Goal: Task Accomplishment & Management: Complete application form

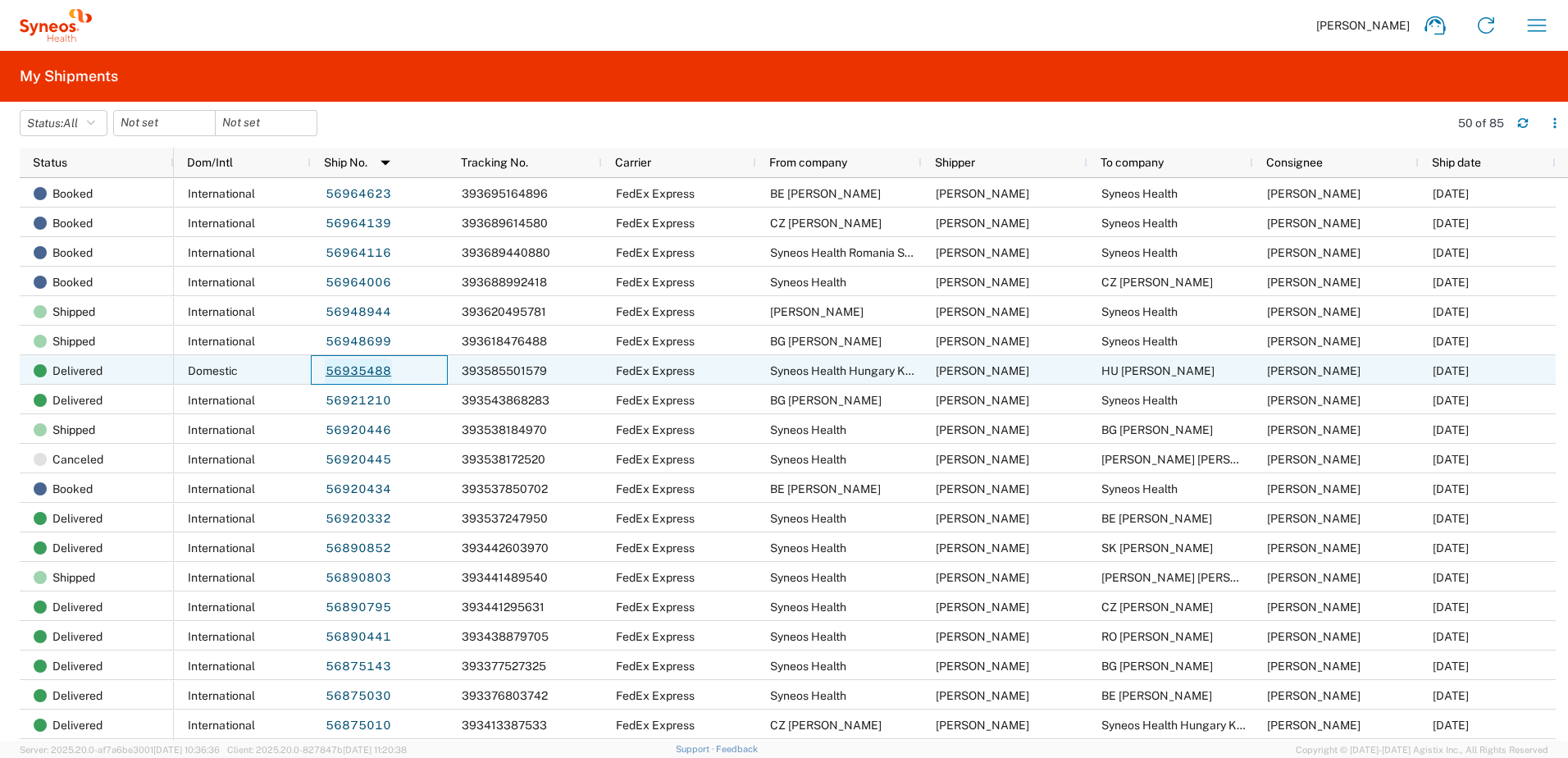
click at [357, 374] on link "56935488" at bounding box center [358, 371] width 67 height 26
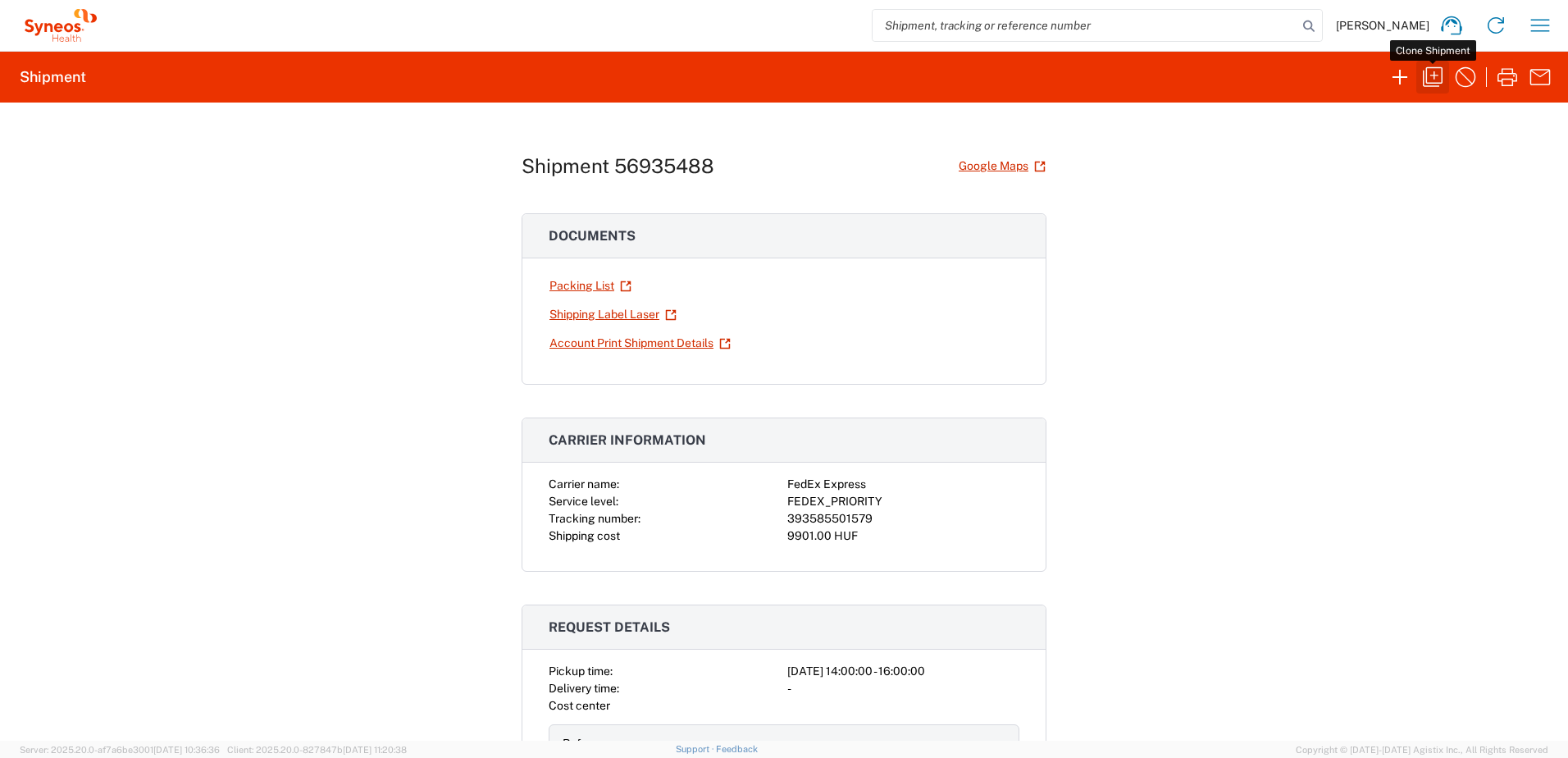
click at [1442, 74] on icon "button" at bounding box center [1433, 77] width 20 height 20
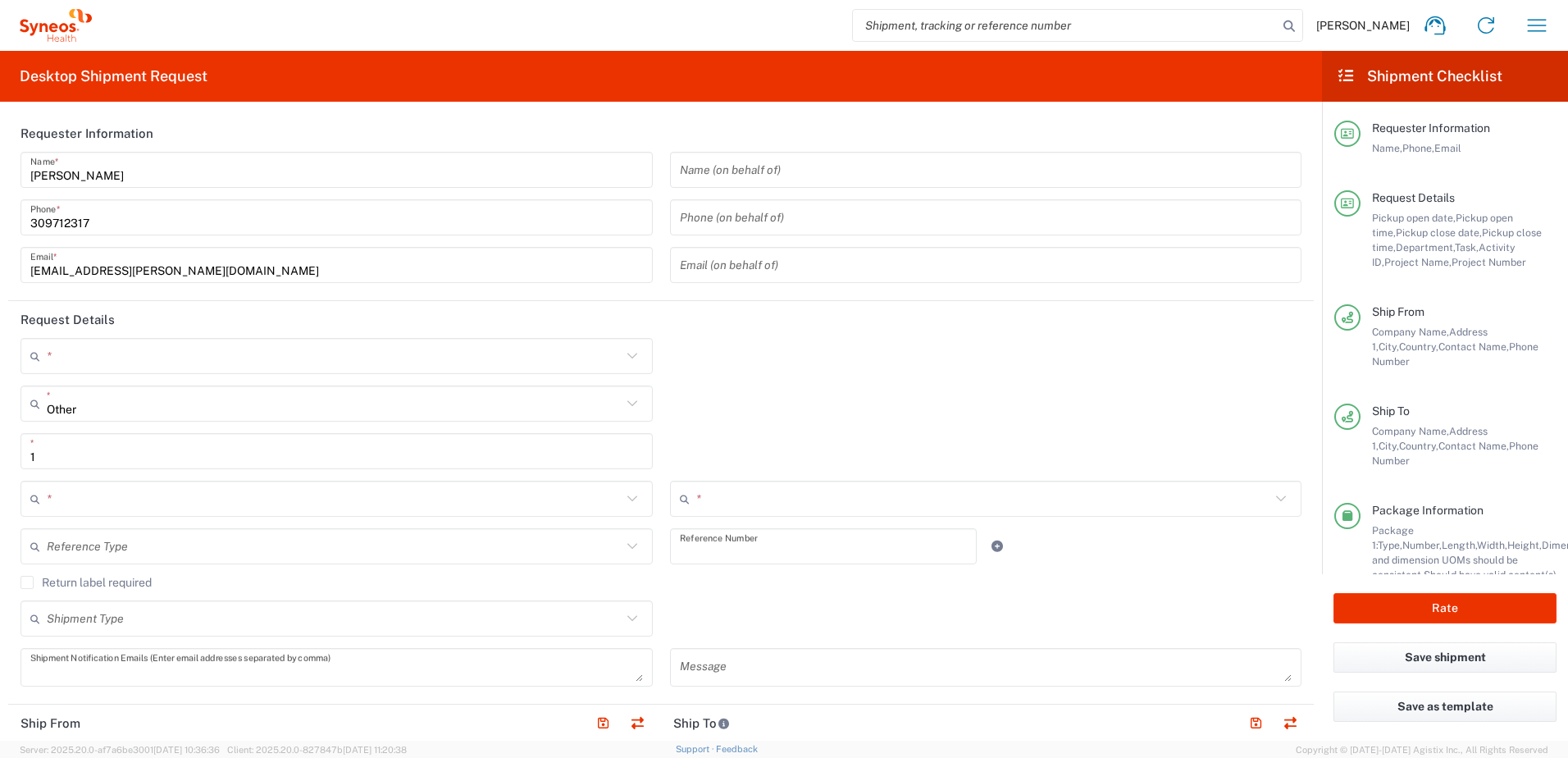
type input "."
type textarea "[EMAIL_ADDRESS][PERSON_NAME][DOMAIN_NAME]"
type input "Syneos Health Hungary Kft."
type input "Science Park, [PERSON_NAME] 4-20"
type input "B building, 2nd floor"
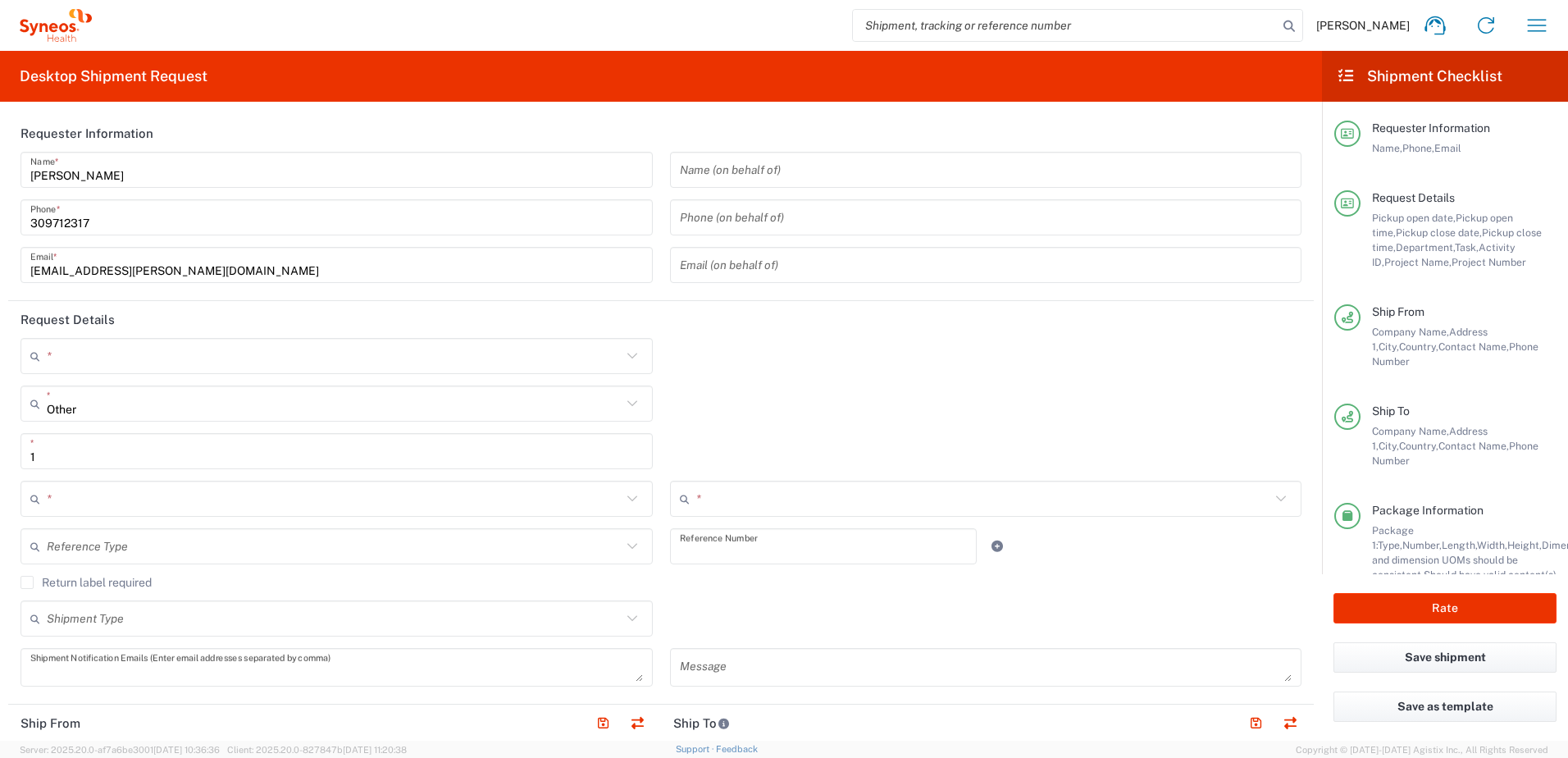
type input "[GEOGRAPHIC_DATA]"
type input "1117"
type input "[PERSON_NAME]"
type input "[PHONE_NUMBER]"
type input "HU [PERSON_NAME]"
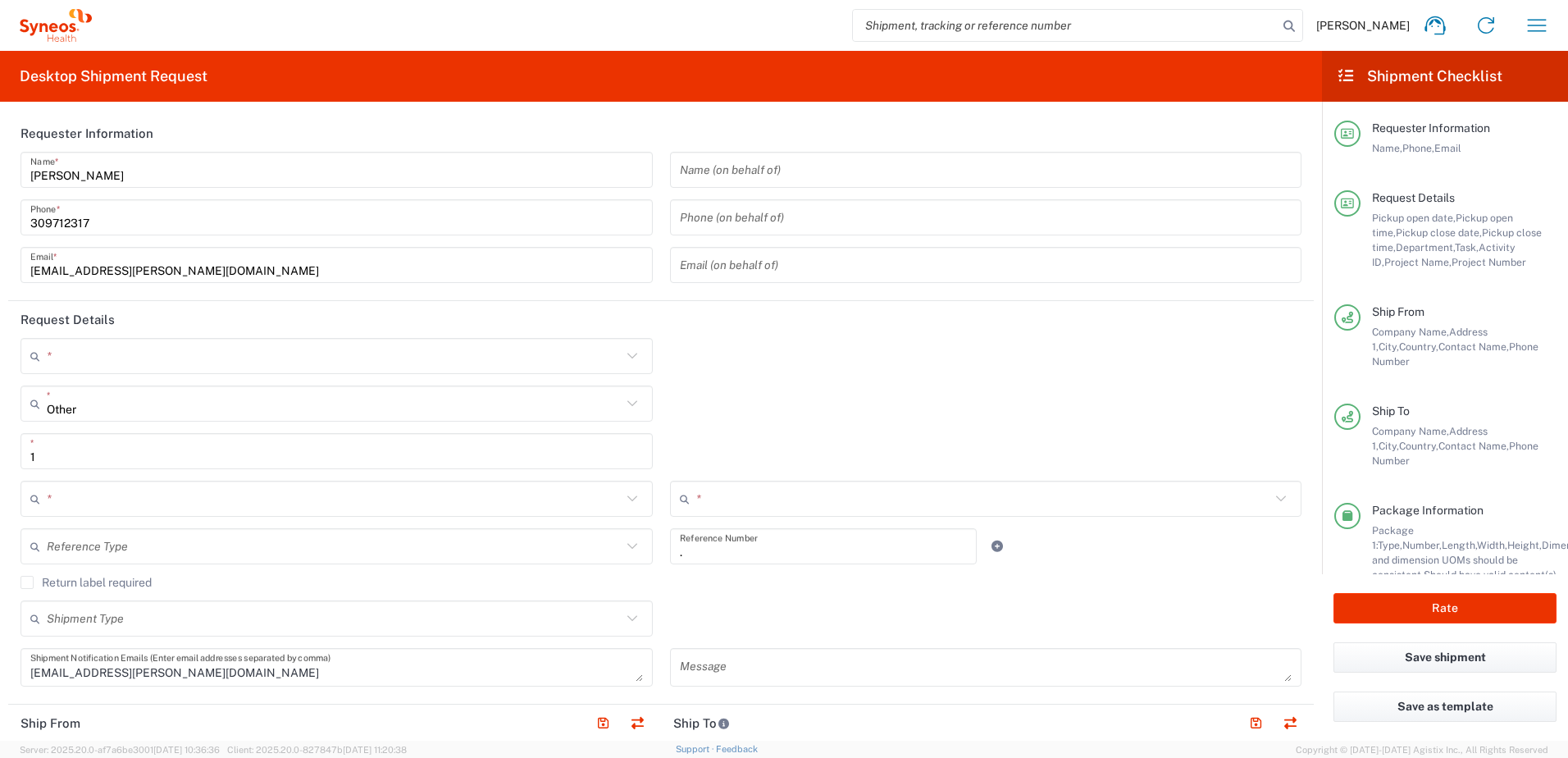
type input "[PERSON_NAME][STREET_ADDRESS]"
type input "Dunakeszi"
type input "[GEOGRAPHIC_DATA]"
type input "2120"
type input "[PERSON_NAME]"
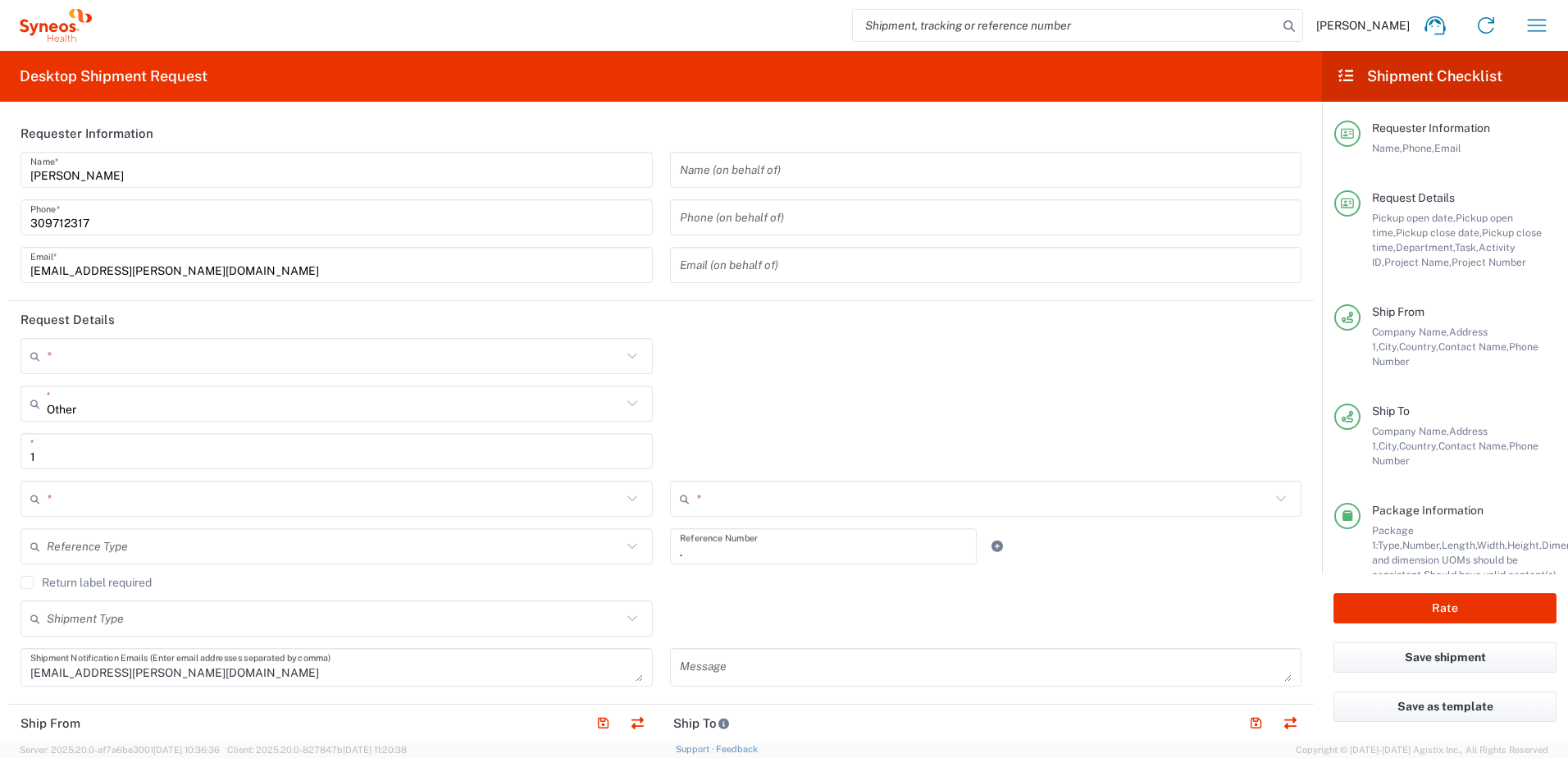
type input "[PHONE_NUMBER]"
type input "Sender/Shipper"
type input "Repair/Warranty"
type input "Sender/Shipper"
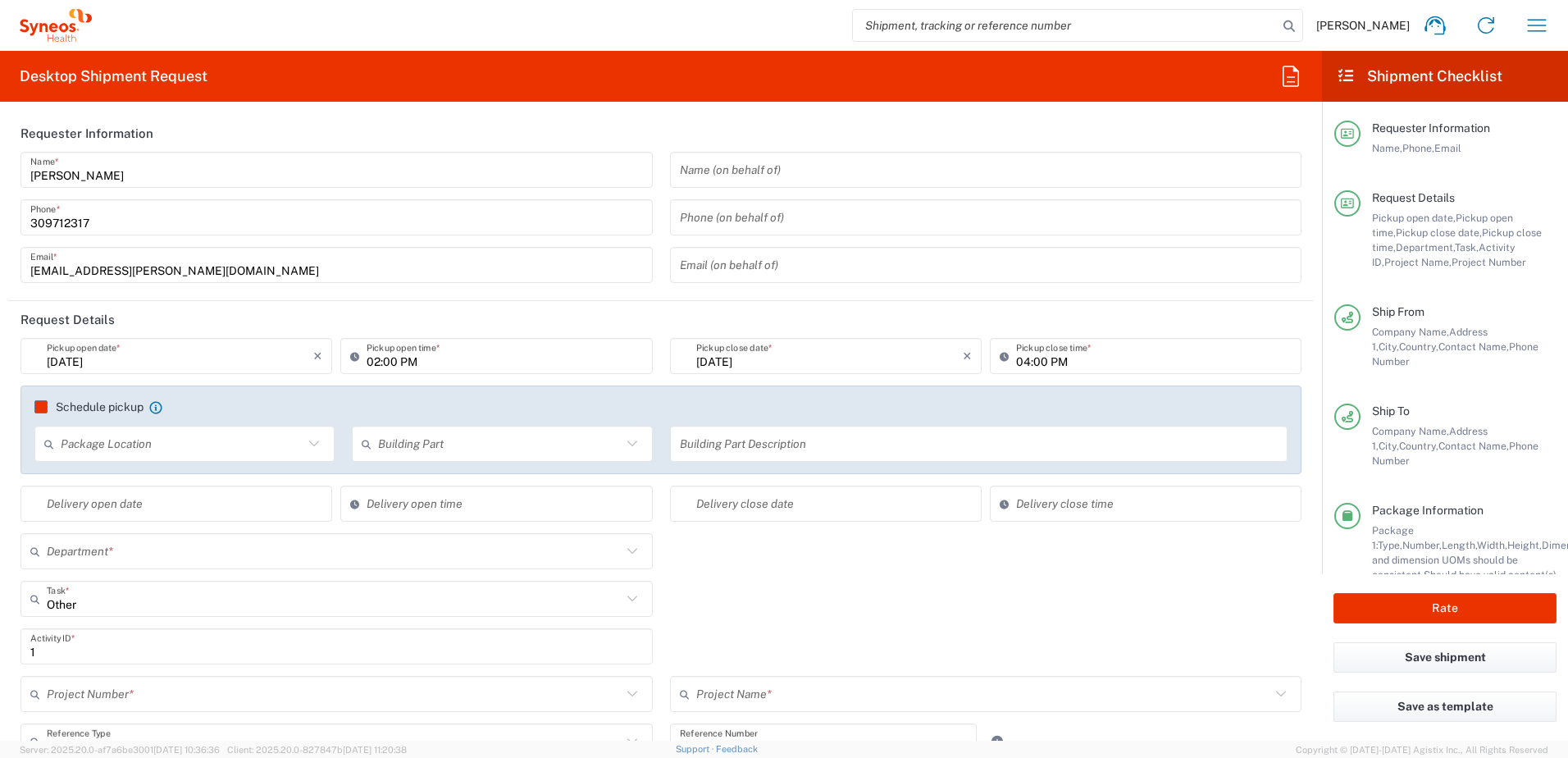
type input "Activity ID"
type input "[GEOGRAPHIC_DATA]"
type input "Your Packaging"
type input "4510"
type input "**6183 DEPARTMENTAL EXPENSE"
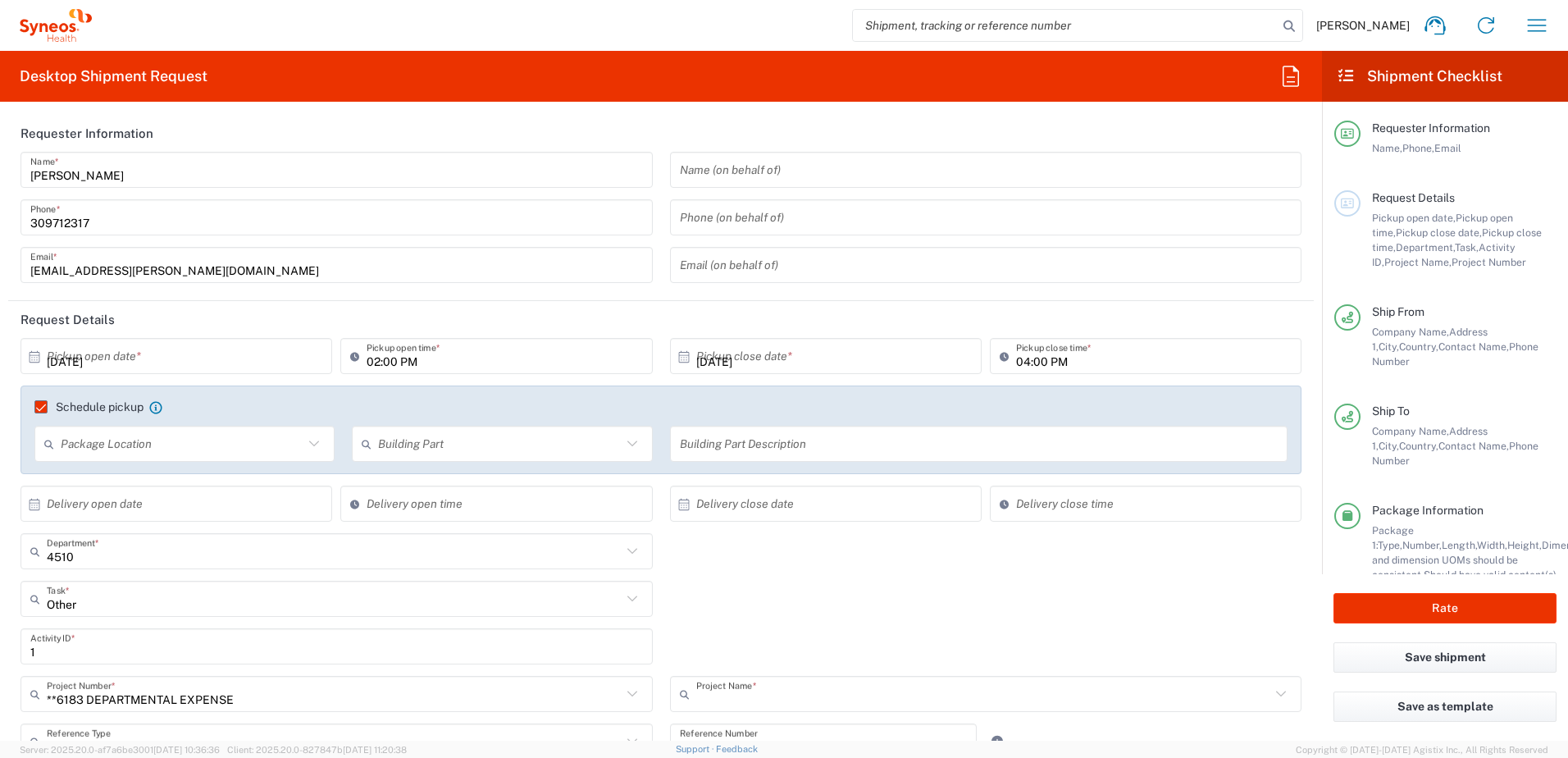
type input "6183"
type input "Syneos Health Hungary Kft."
click at [200, 355] on input "text" at bounding box center [180, 356] width 266 height 29
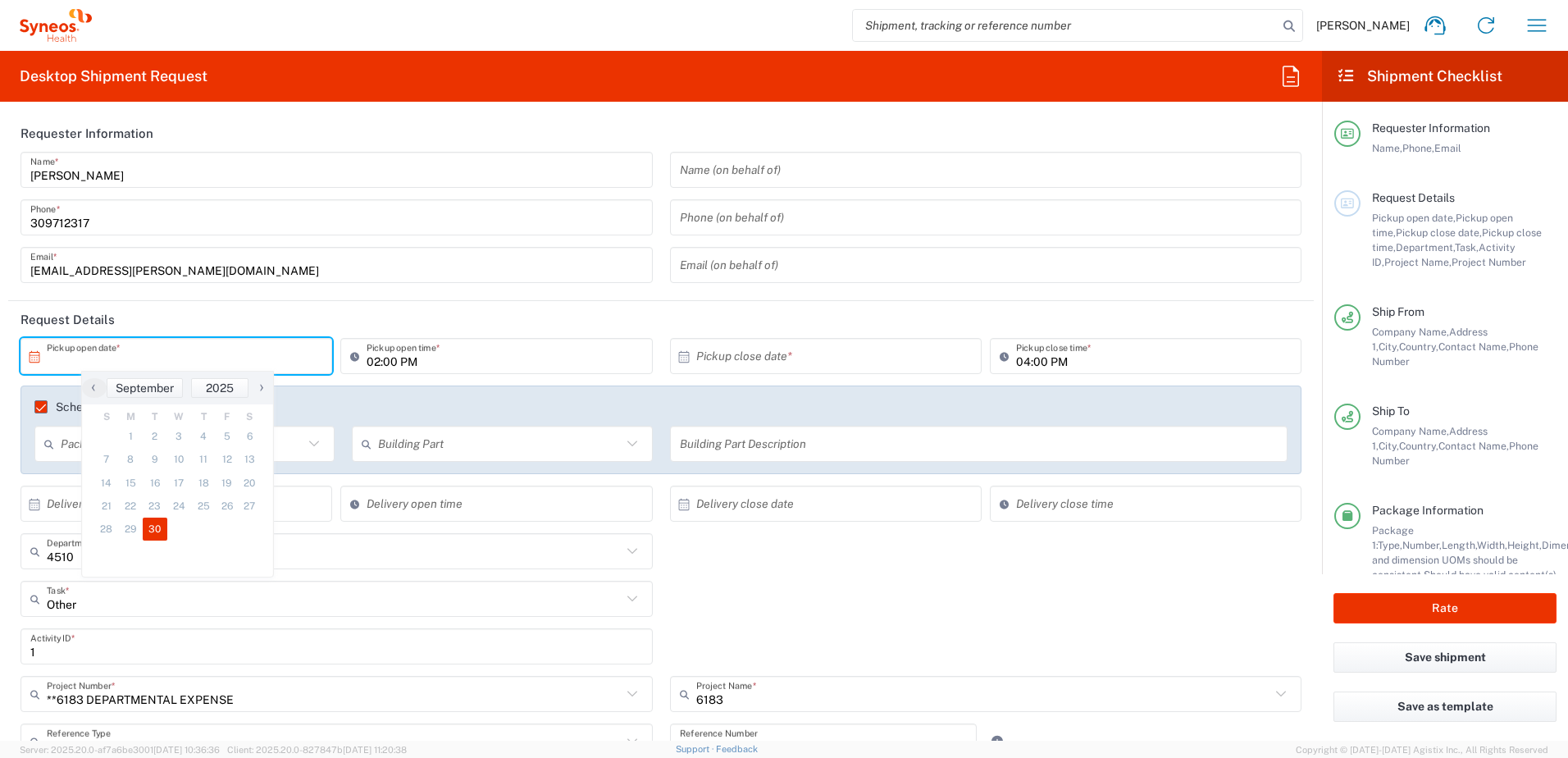
click at [154, 530] on span "30" at bounding box center [154, 529] width 24 height 23
type input "[DATE]"
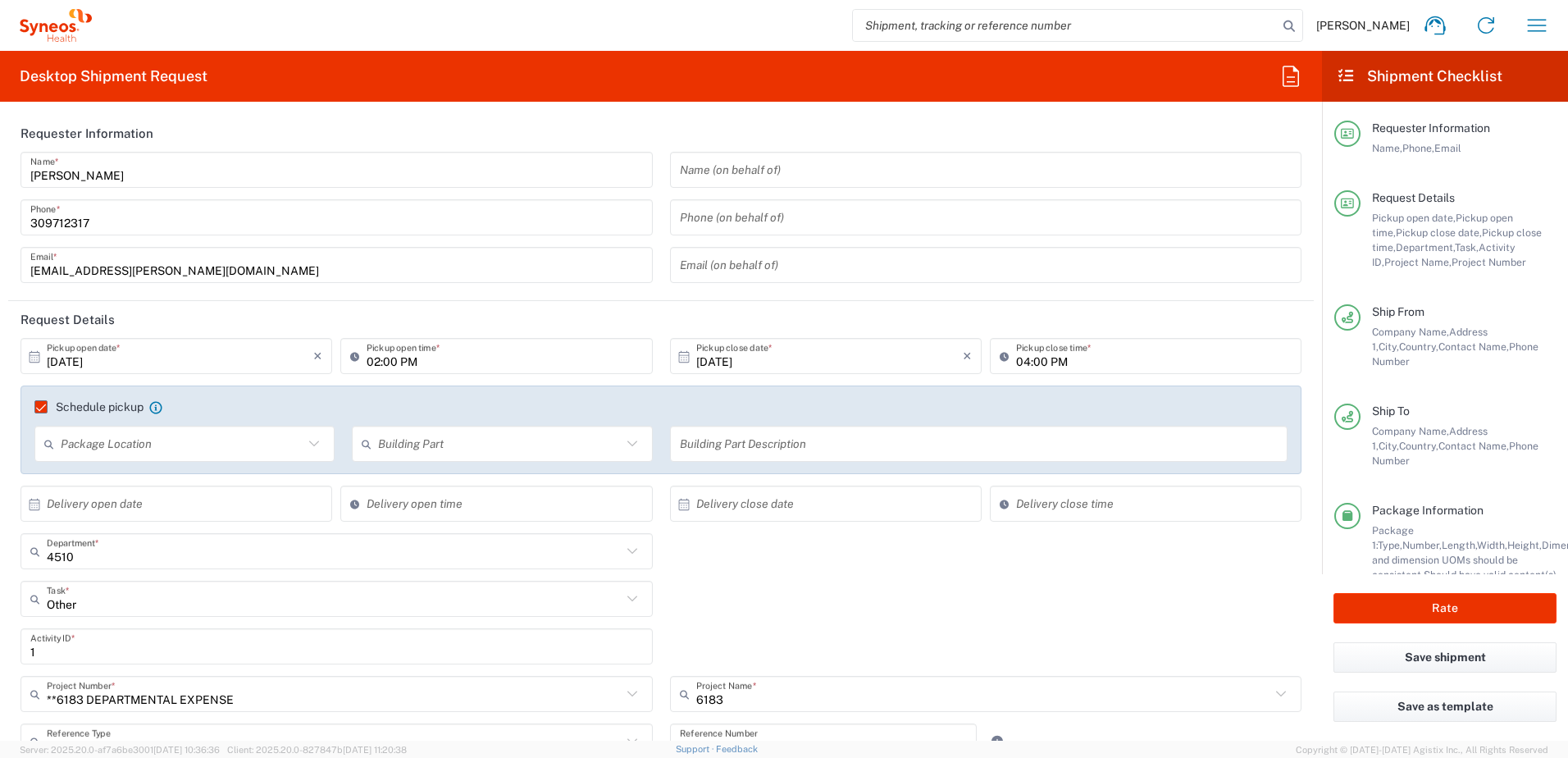
click at [372, 360] on input "02:00 PM" at bounding box center [504, 356] width 276 height 29
click at [370, 362] on input "02:00 PM" at bounding box center [504, 356] width 276 height 29
type input "01:00 PM"
click at [639, 311] on header "Request Details" at bounding box center [661, 319] width 1305 height 37
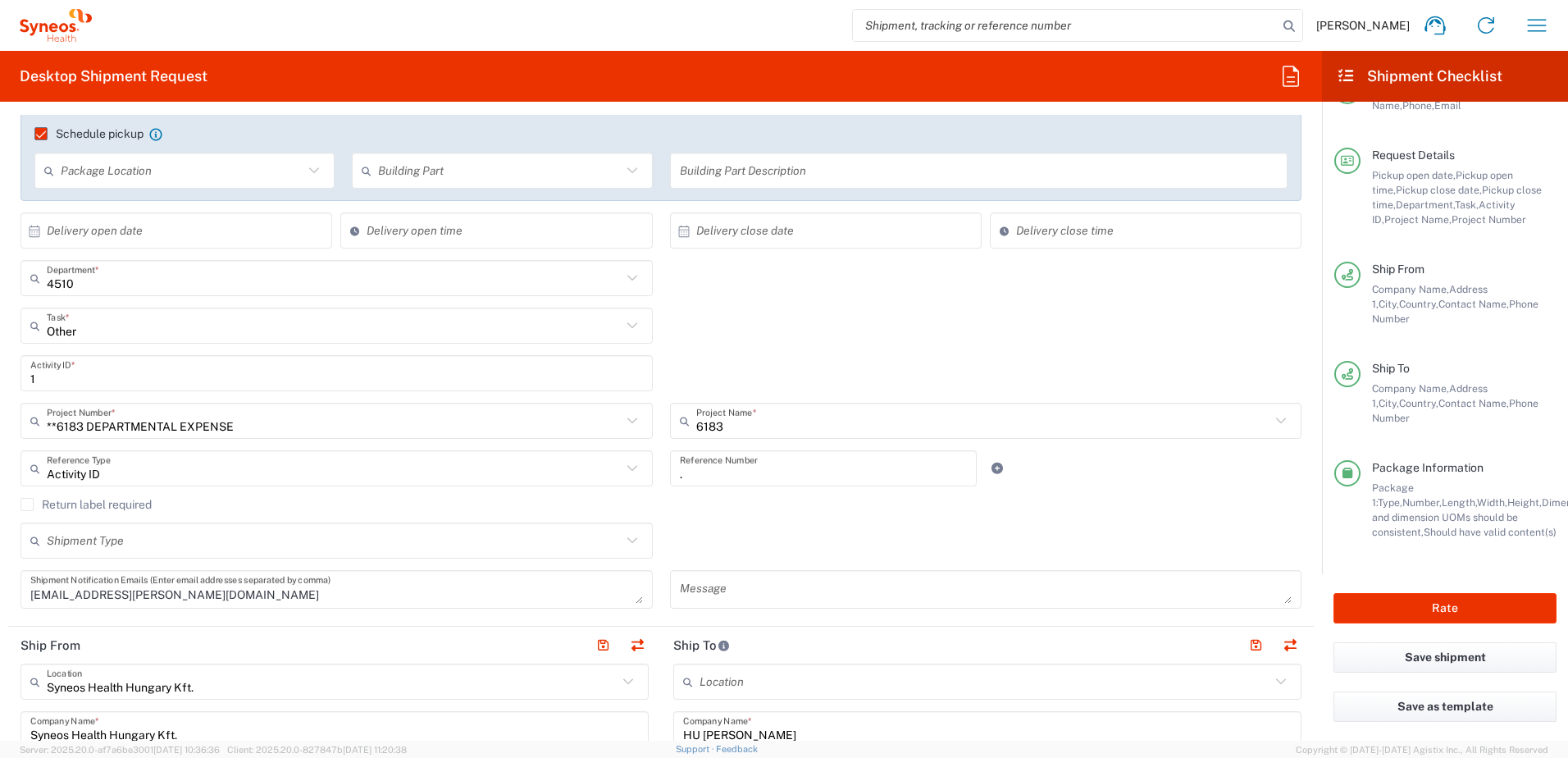
scroll to position [547, 0]
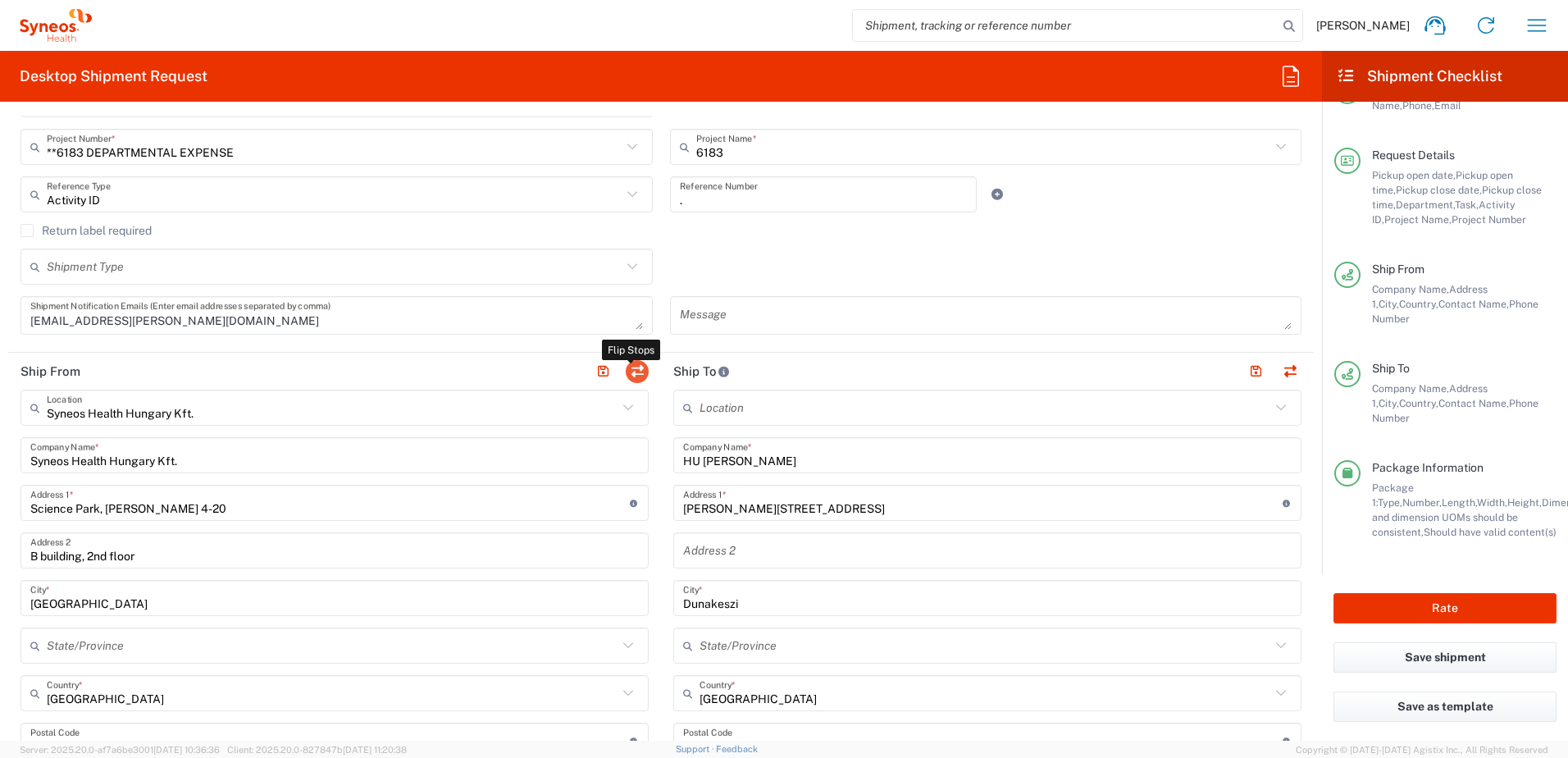
click at [632, 373] on button "button" at bounding box center [636, 371] width 23 height 23
type input "HU [PERSON_NAME]"
type input "[PERSON_NAME][STREET_ADDRESS]"
type input "Dunakeszi"
type input "2120"
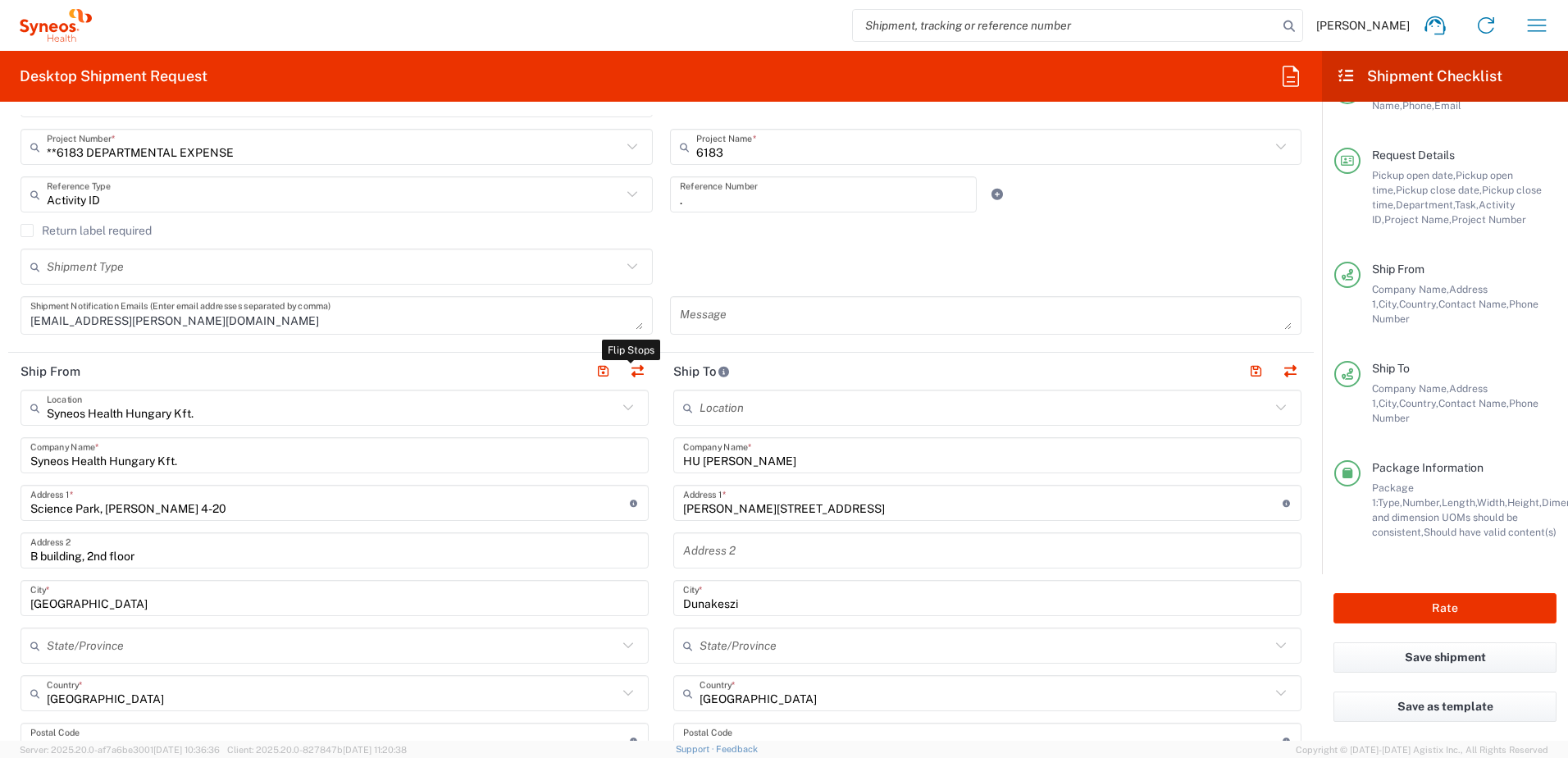
type input "[PERSON_NAME]"
type input "[PHONE_NUMBER]"
type input "Syneos Health Hungary Kft."
type input "Science Park, [PERSON_NAME] 4-20"
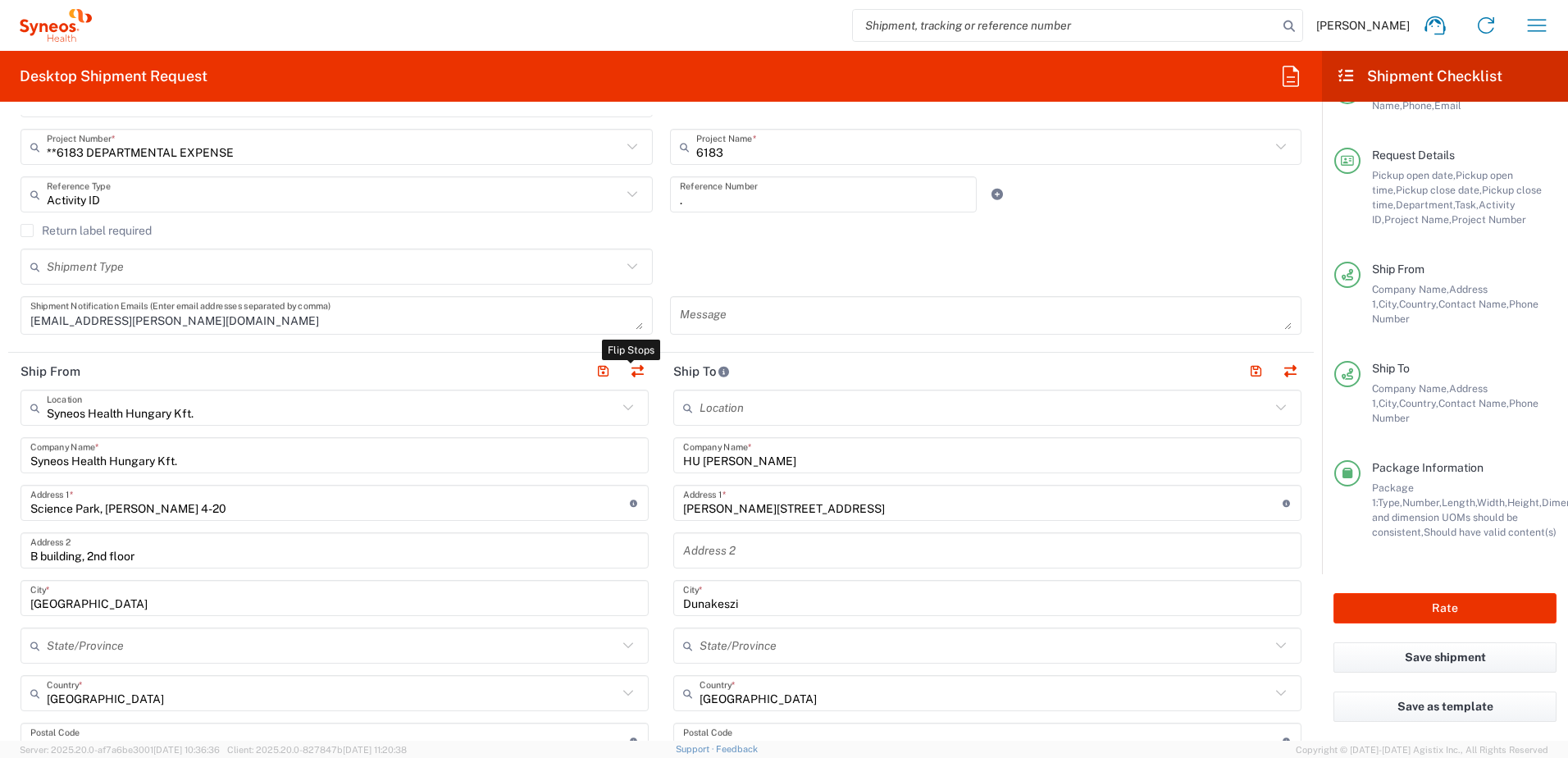
type input "B building, 2nd floor"
type input "[GEOGRAPHIC_DATA]"
type input "1117"
type input "[PERSON_NAME]"
type input "[PHONE_NUMBER]"
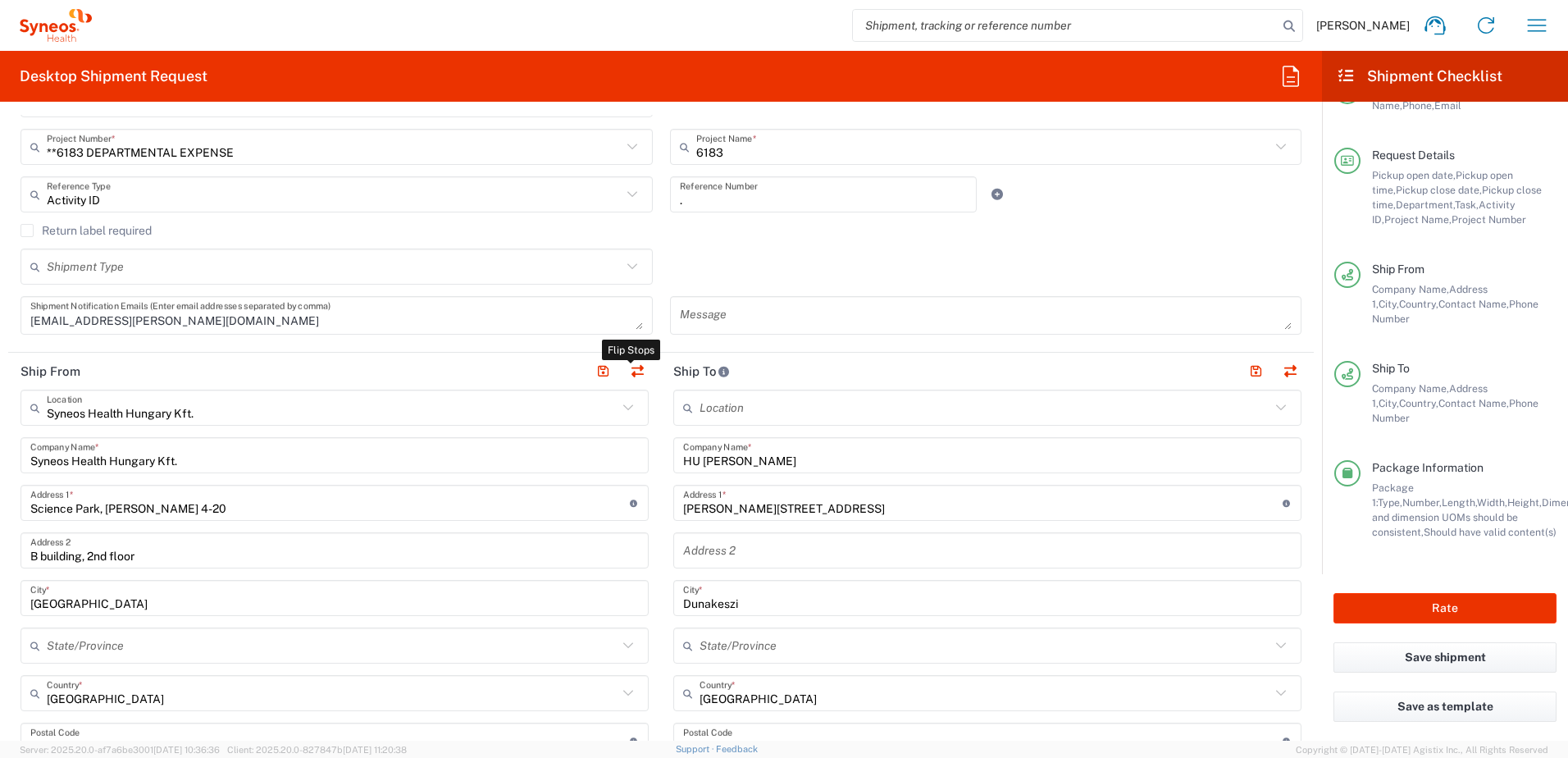
type input "EORI"
type input "TIN"
type input "24901833-2-43"
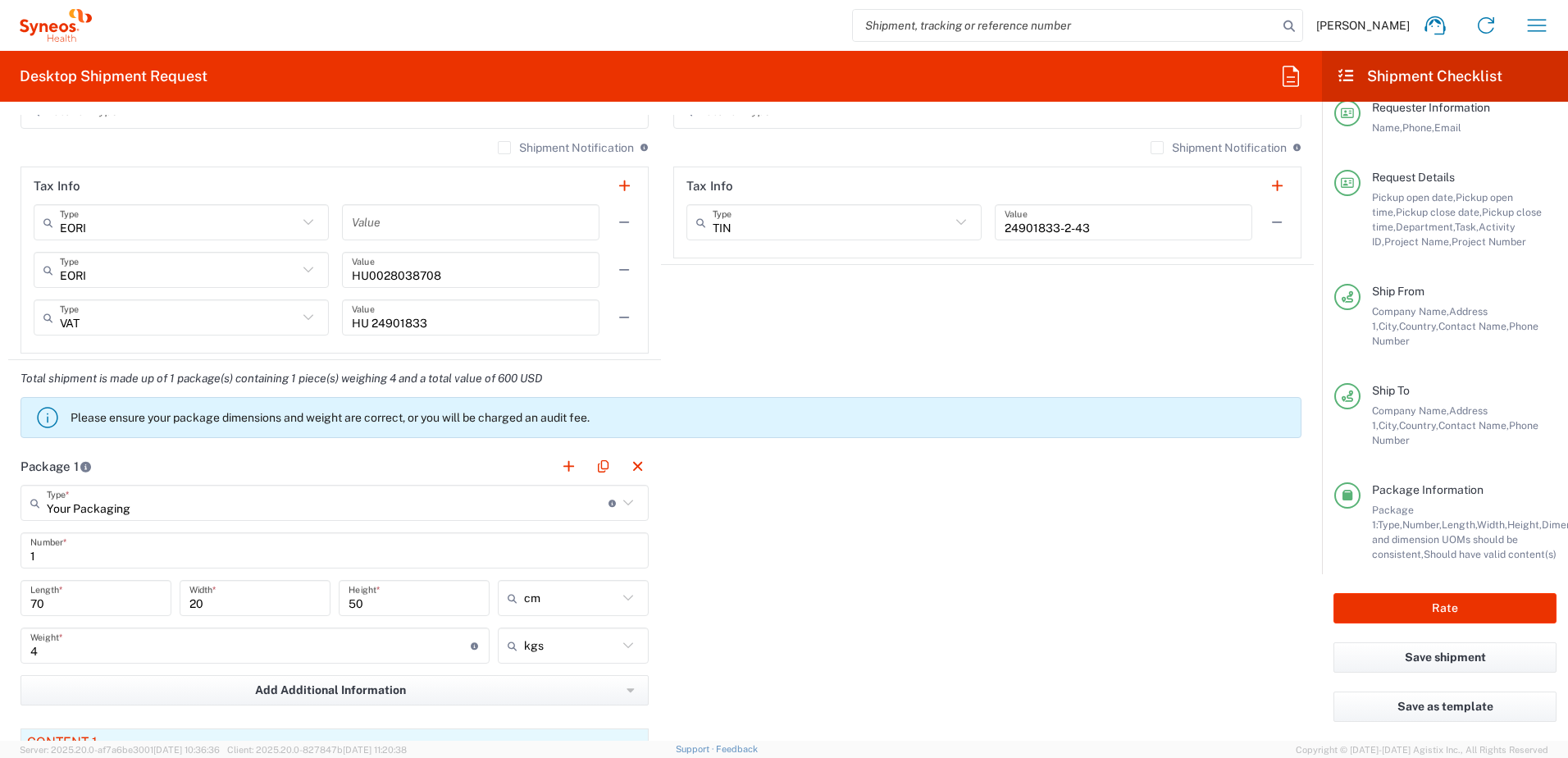
scroll to position [0, 0]
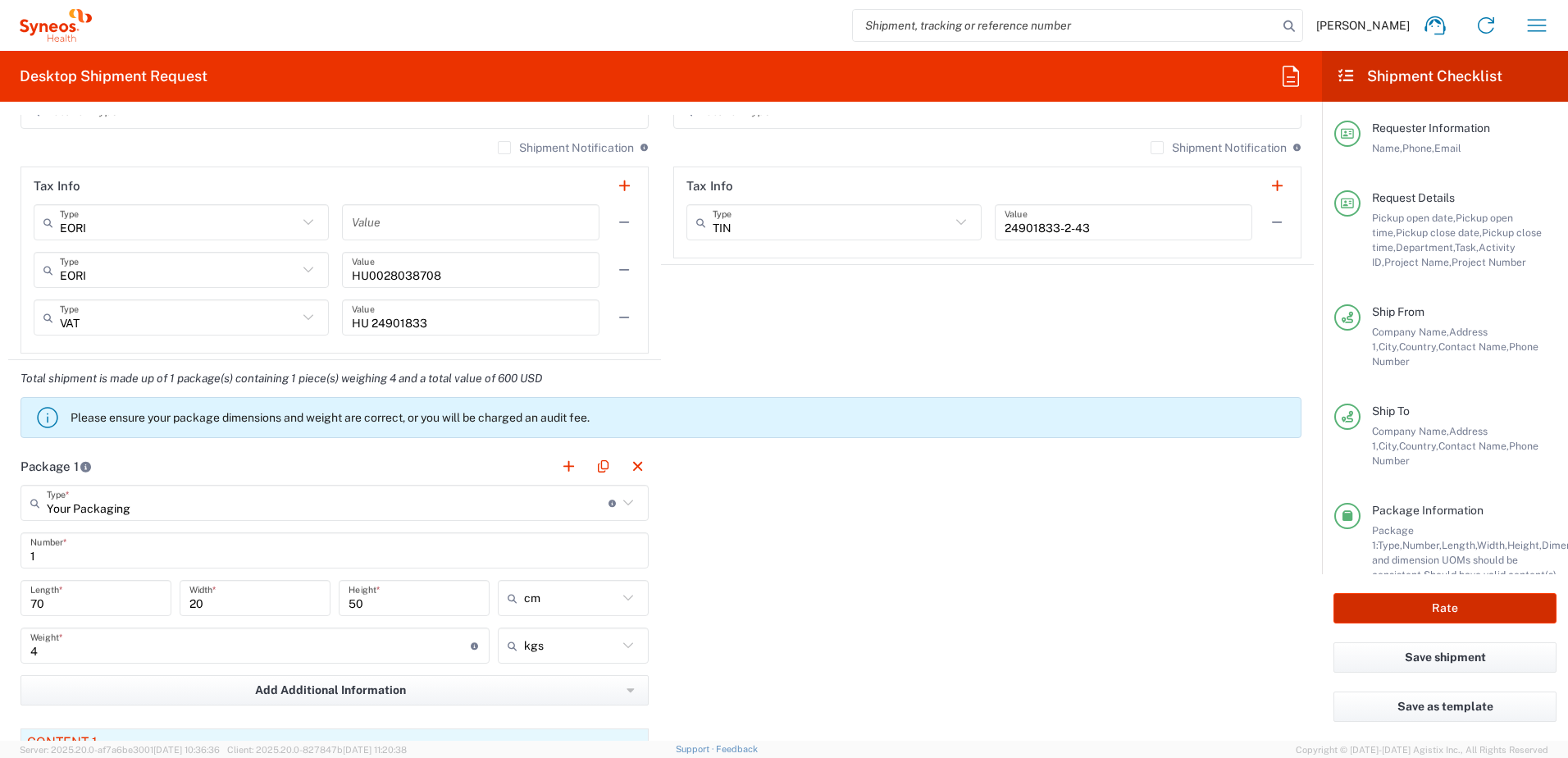
click at [1424, 608] on button "Rate" at bounding box center [1445, 607] width 223 height 30
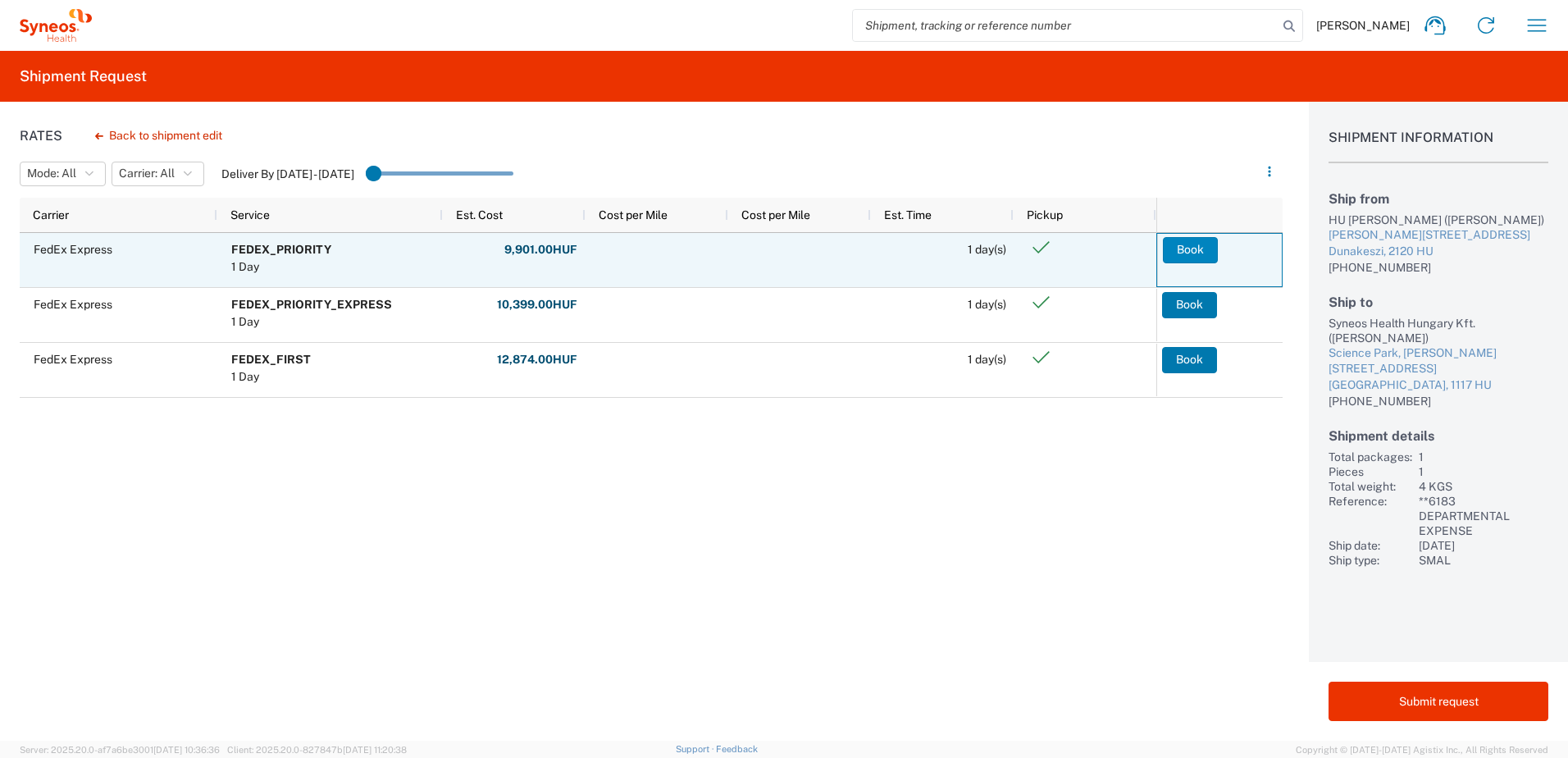
click at [1190, 247] on button "Book" at bounding box center [1190, 249] width 55 height 26
